Goal: Task Accomplishment & Management: Manage account settings

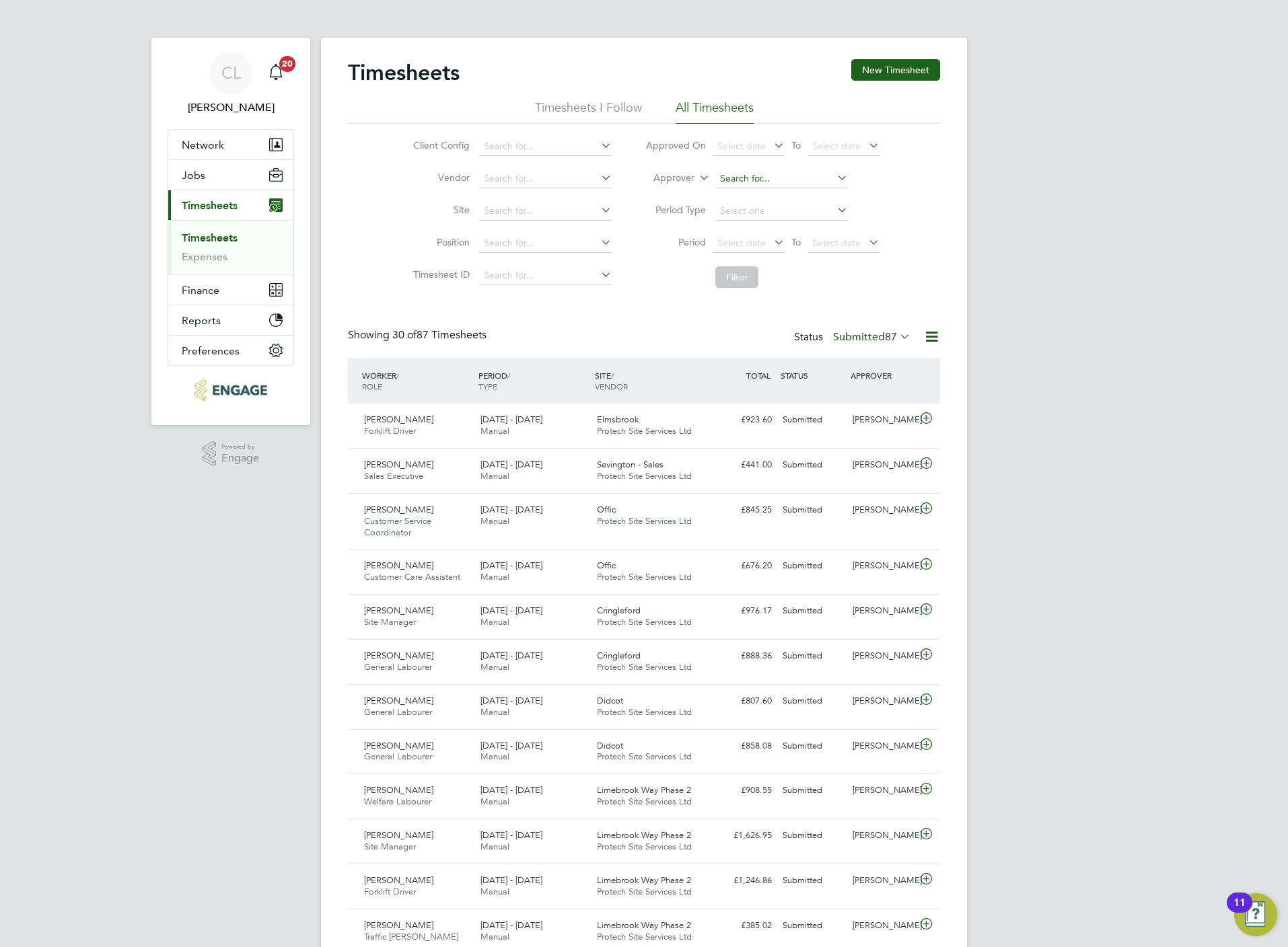
click at [772, 172] on input at bounding box center [781, 179] width 133 height 19
click at [773, 199] on li "Lisa Benbrook" at bounding box center [780, 197] width 133 height 18
type input "Lisa Benbrook"
click at [748, 281] on button "Filter" at bounding box center [736, 277] width 43 height 21
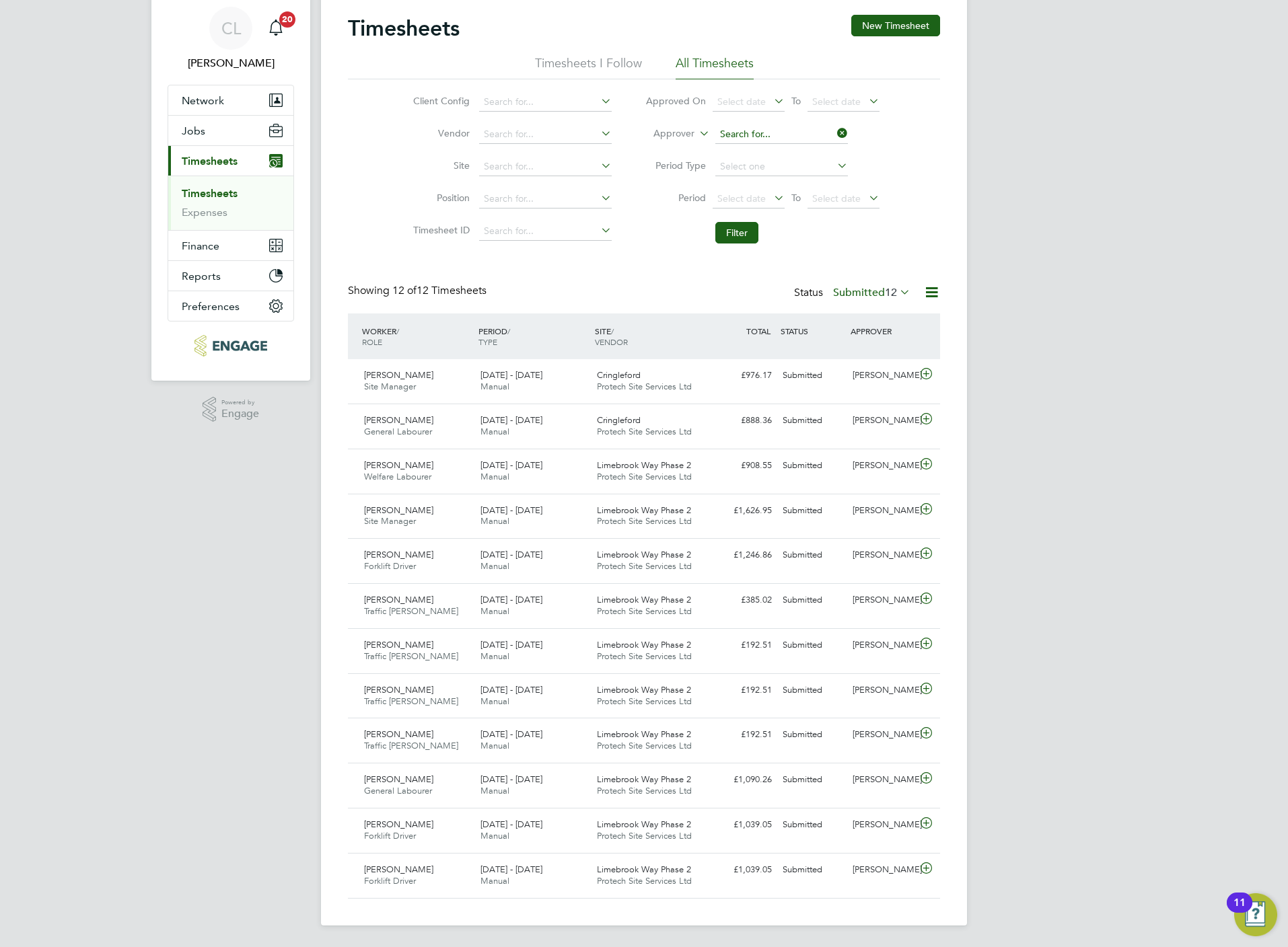
click at [748, 125] on input at bounding box center [781, 134] width 133 height 19
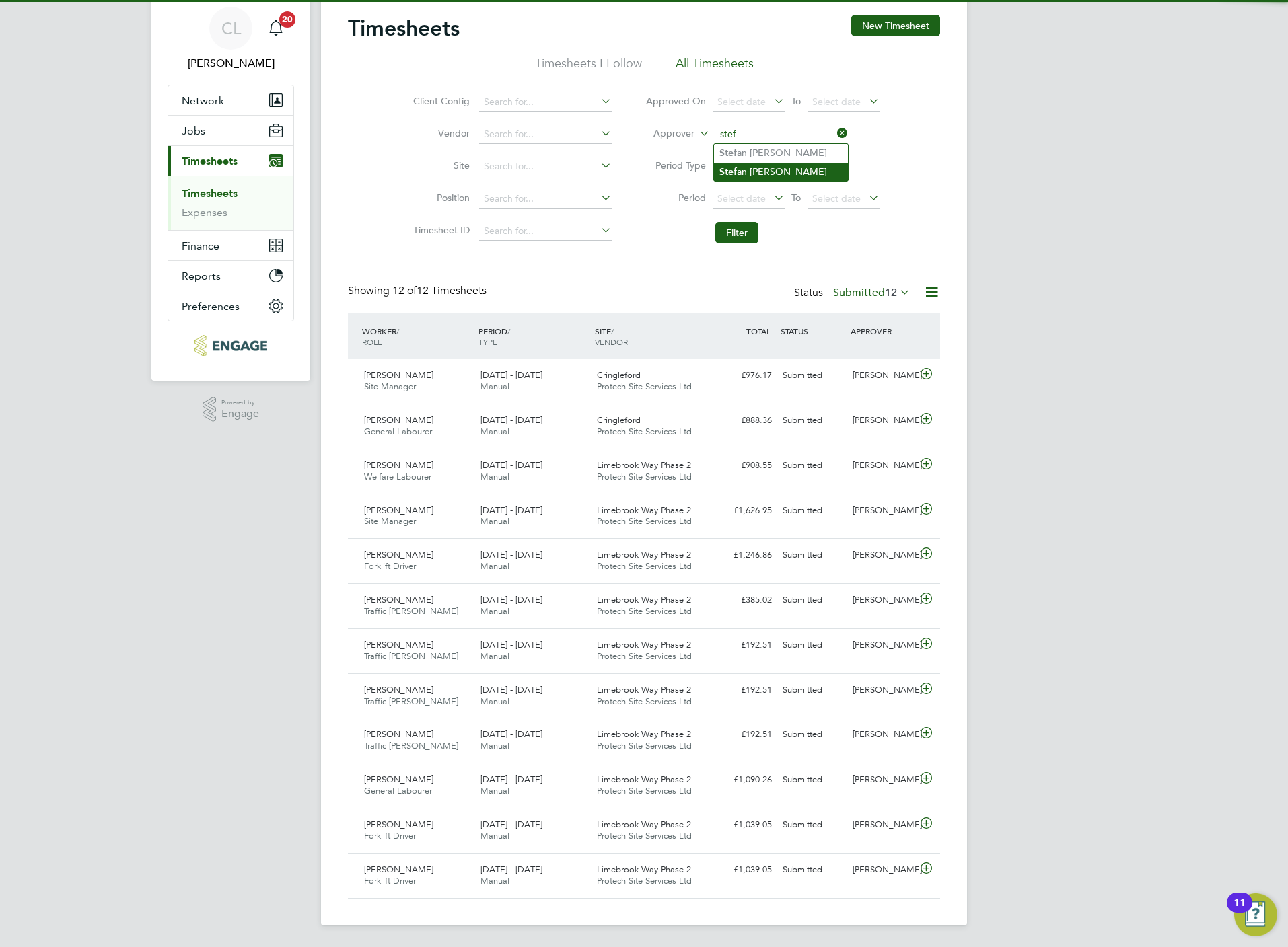
click at [755, 165] on li "Stef an Fernandez" at bounding box center [780, 171] width 133 height 18
type input "Stefan Fernandez"
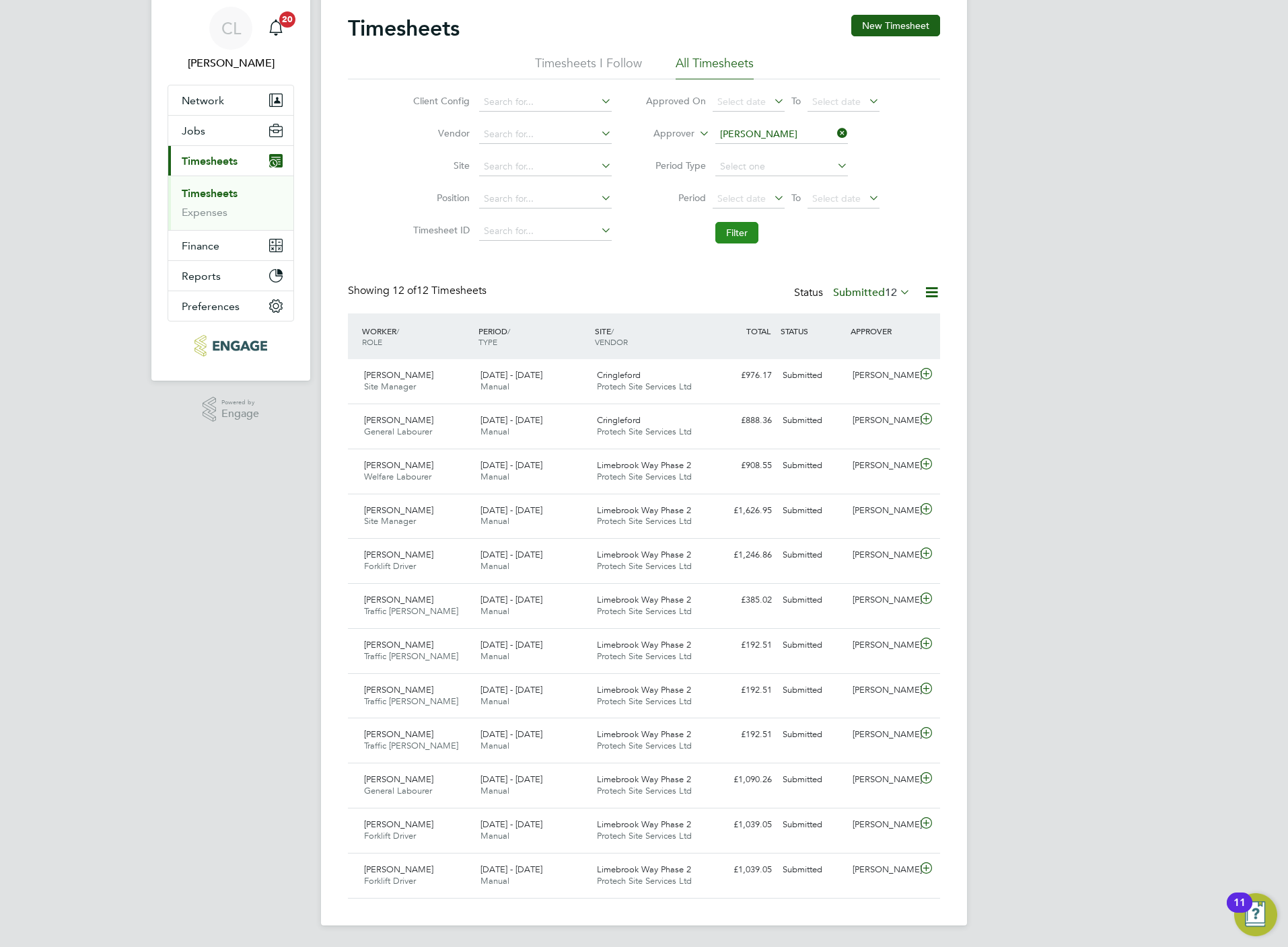
click at [733, 232] on button "Filter" at bounding box center [736, 232] width 43 height 21
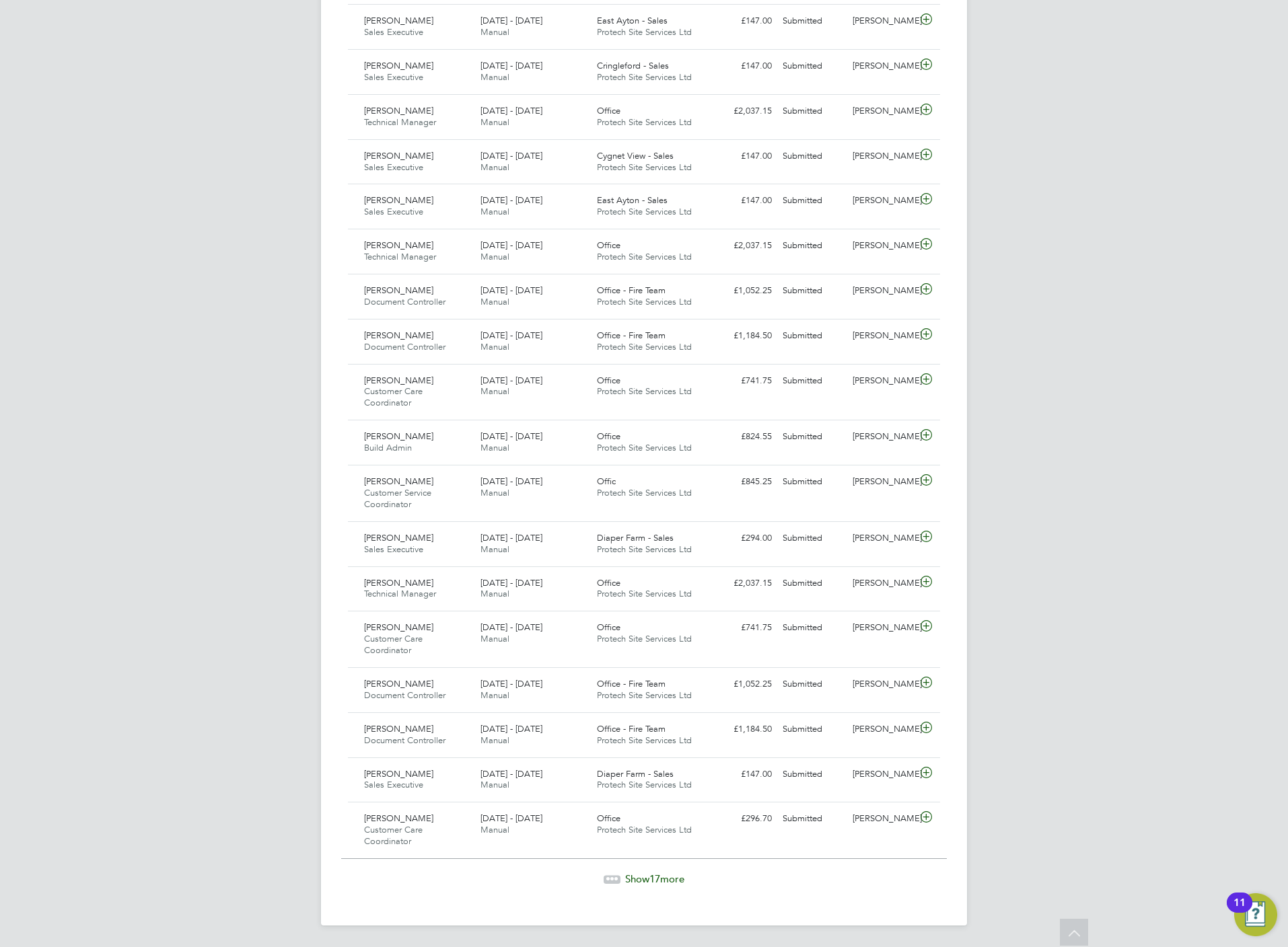
click at [654, 886] on div "Timesheets New Timesheet Timesheets I Follow All Timesheets Client Config Vendo…" at bounding box center [644, 1] width 646 height 1848
click at [628, 870] on div "Show 17 more" at bounding box center [644, 869] width 606 height 33
click at [628, 881] on span "Show 17 more" at bounding box center [654, 879] width 59 height 13
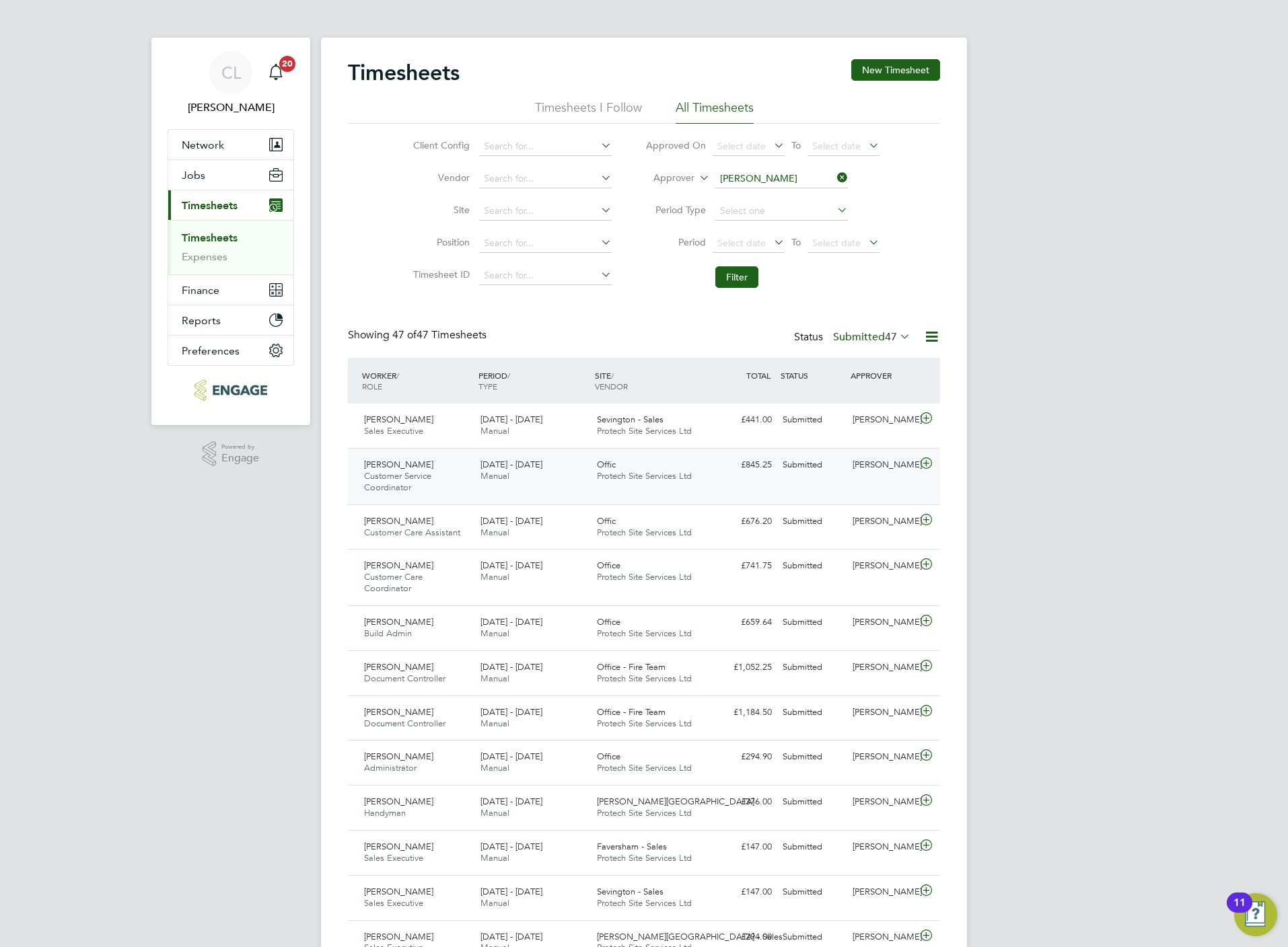
click at [928, 467] on icon at bounding box center [927, 464] width 17 height 11
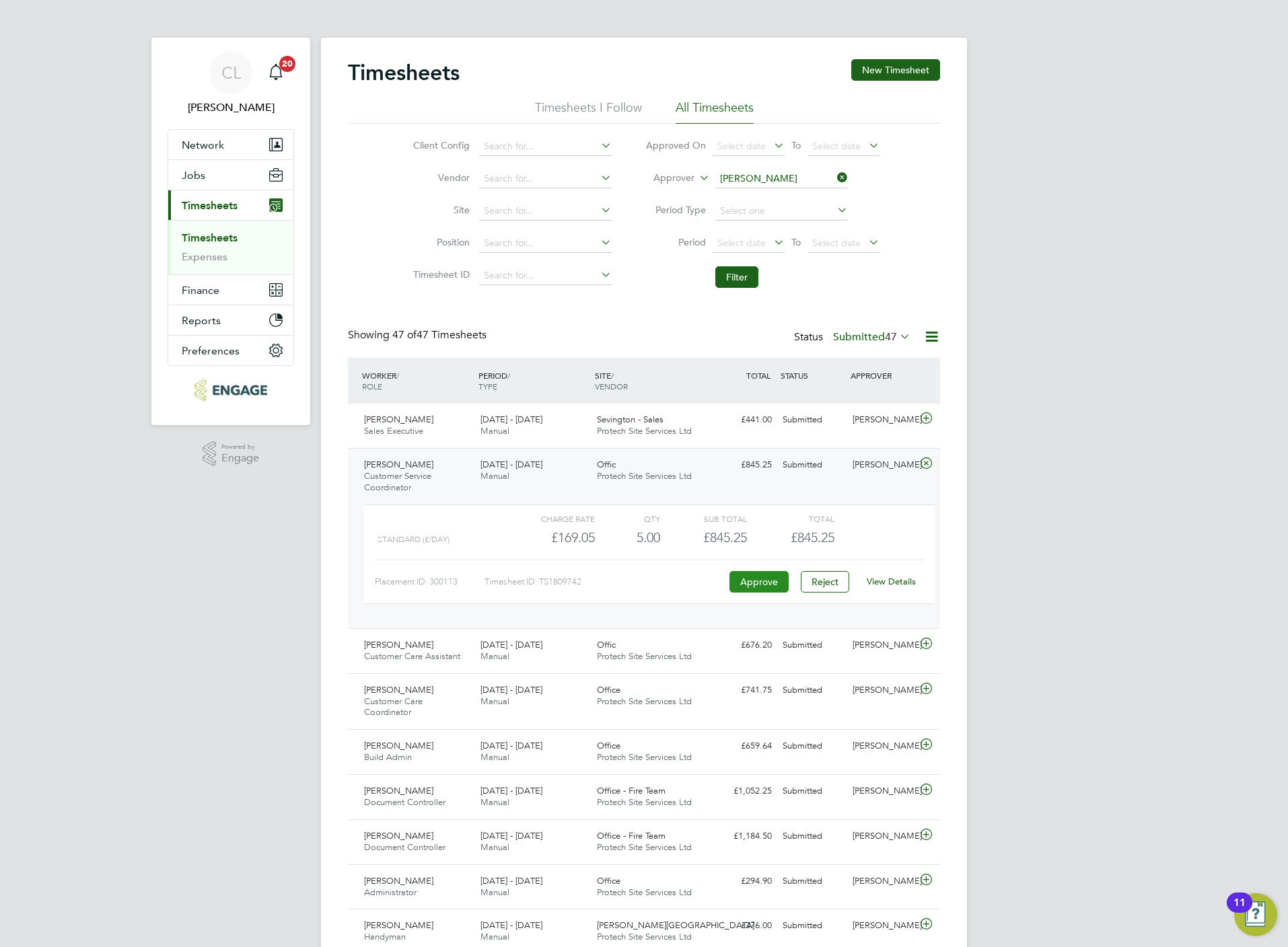
click at [762, 590] on button "Approve" at bounding box center [759, 581] width 59 height 21
